Goal: Task Accomplishment & Management: Complete application form

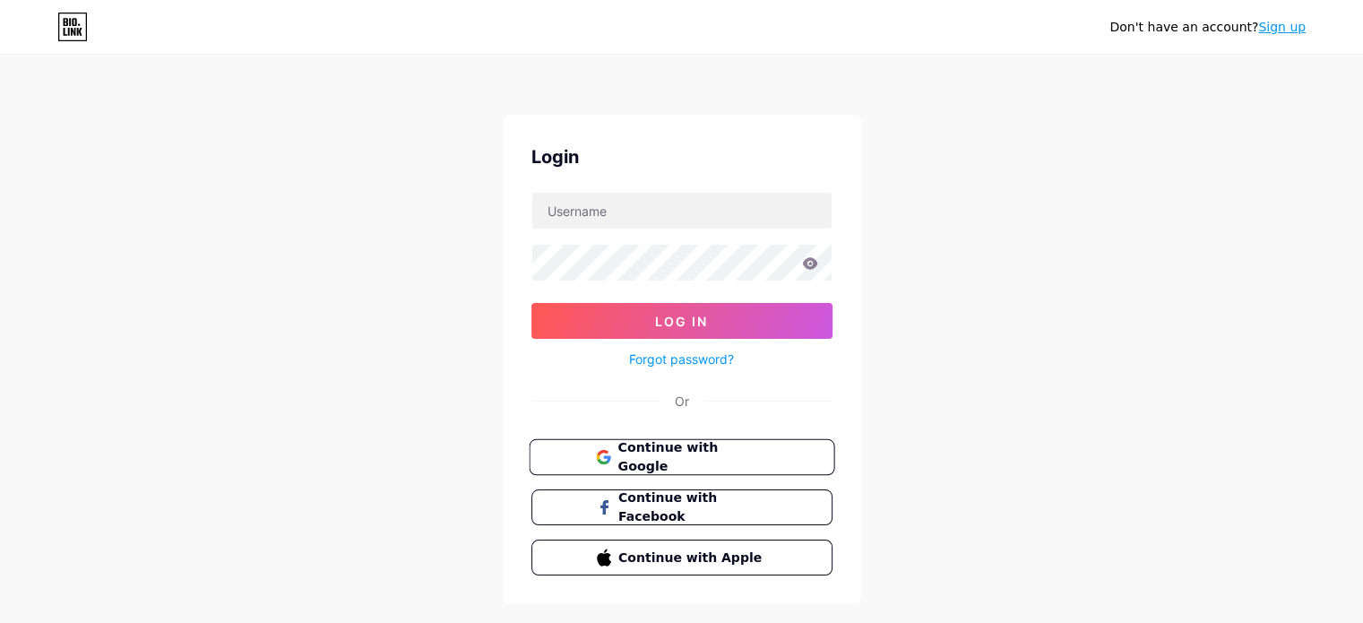
click at [691, 451] on span "Continue with Google" at bounding box center [692, 457] width 150 height 39
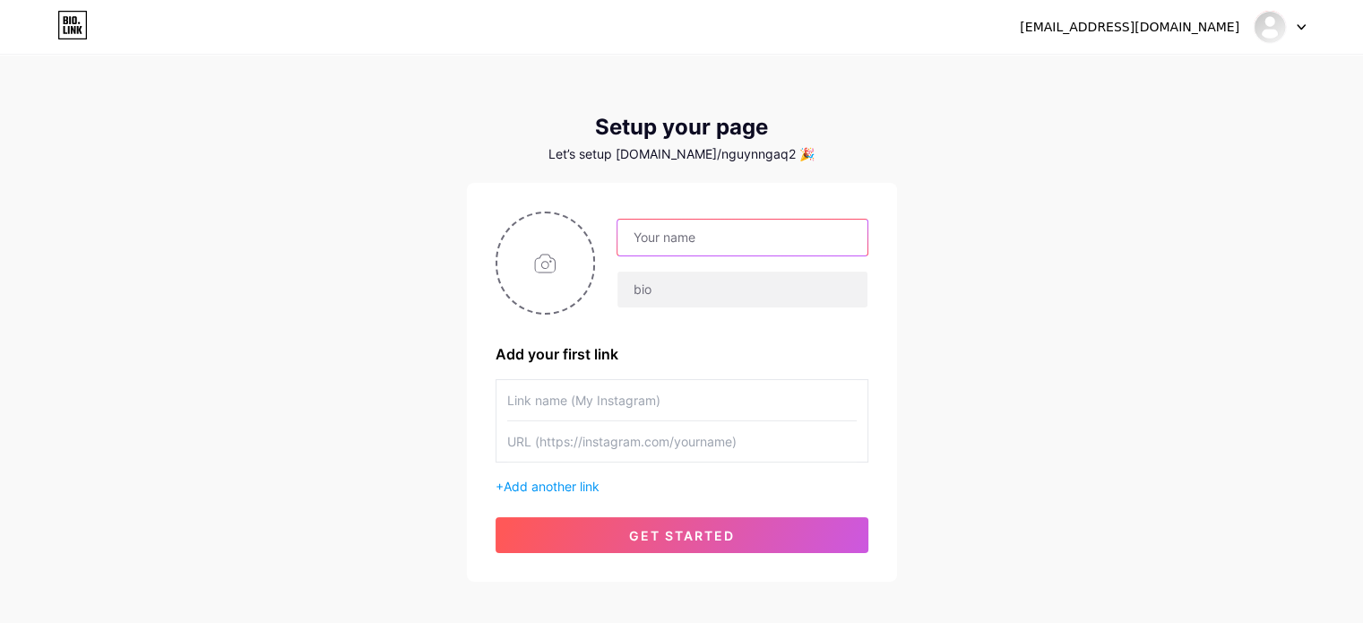
click at [678, 236] on input "text" at bounding box center [741, 238] width 249 height 36
type input "Jennifer Nguyễn"
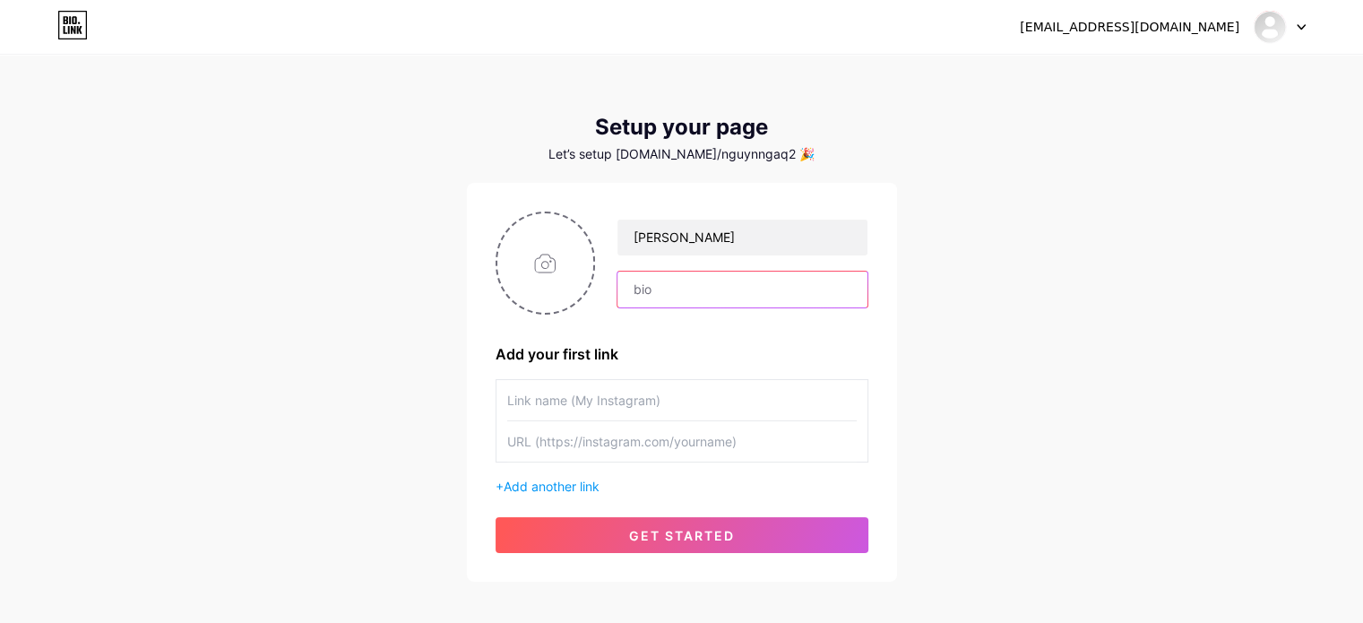
click at [656, 294] on input "text" at bounding box center [741, 290] width 249 height 36
type input "J"
type input "D"
type input "Đ"
paste input "Investment strategy with Jennifer"
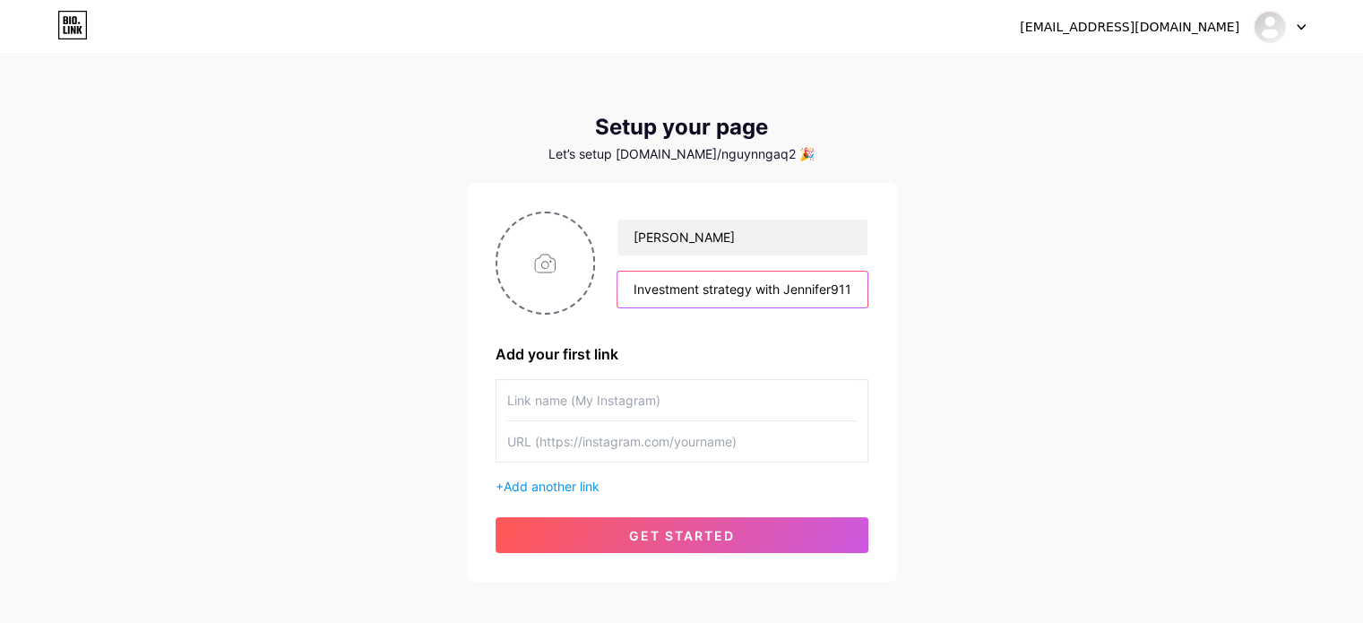
type input "Investment strategy with Jennifer911"
click at [524, 404] on input "text" at bounding box center [682, 400] width 350 height 40
type input "Jennifer Nguyễn"
click at [548, 435] on input "text" at bounding box center [682, 441] width 350 height 40
